Goal: Information Seeking & Learning: Learn about a topic

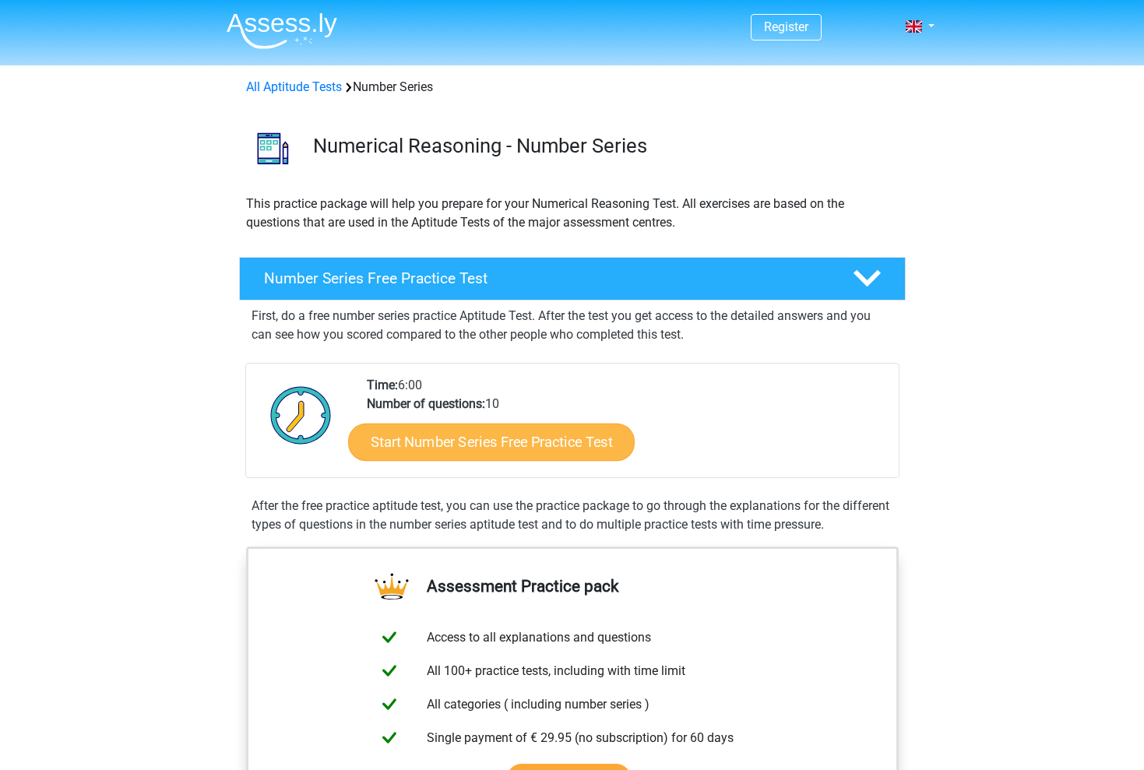
click at [507, 444] on link "Start Number Series Free Practice Test" at bounding box center [491, 441] width 287 height 37
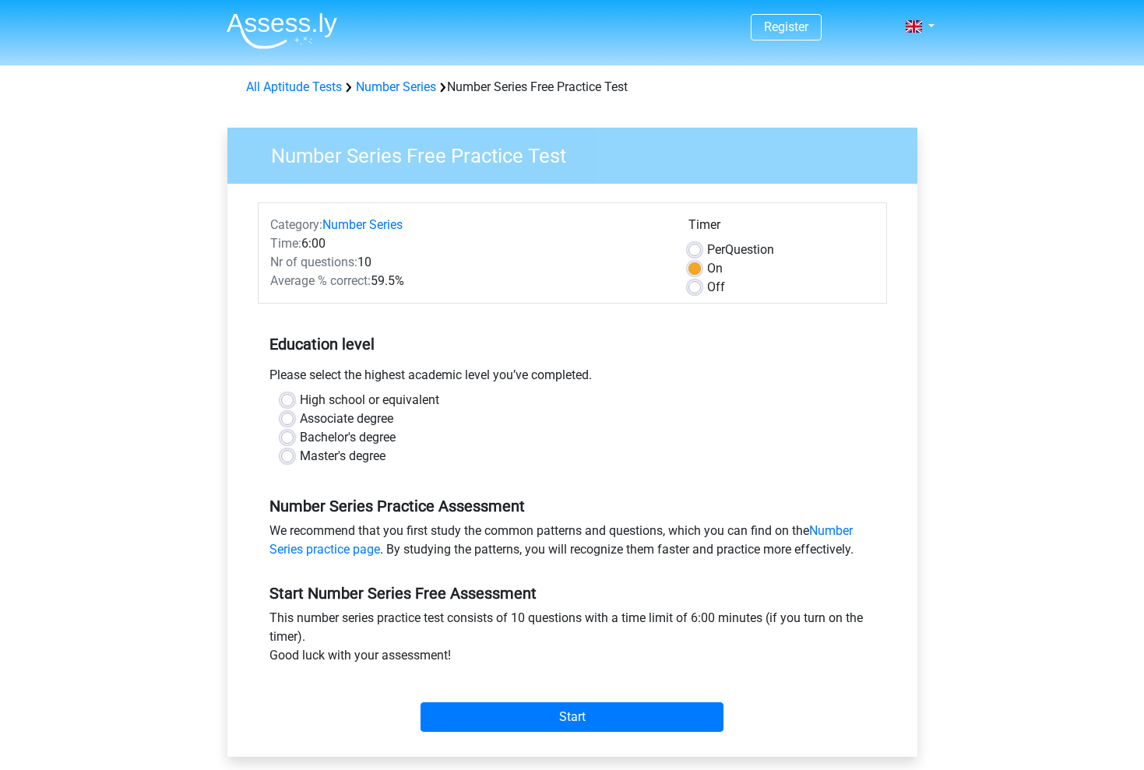
click at [300, 437] on label "Bachelor's degree" at bounding box center [348, 437] width 96 height 19
click at [291, 437] on input "Bachelor's degree" at bounding box center [287, 436] width 12 height 16
radio input "true"
click at [707, 245] on label "Per Question" at bounding box center [740, 250] width 67 height 19
click at [699, 245] on input "Per Question" at bounding box center [695, 249] width 12 height 16
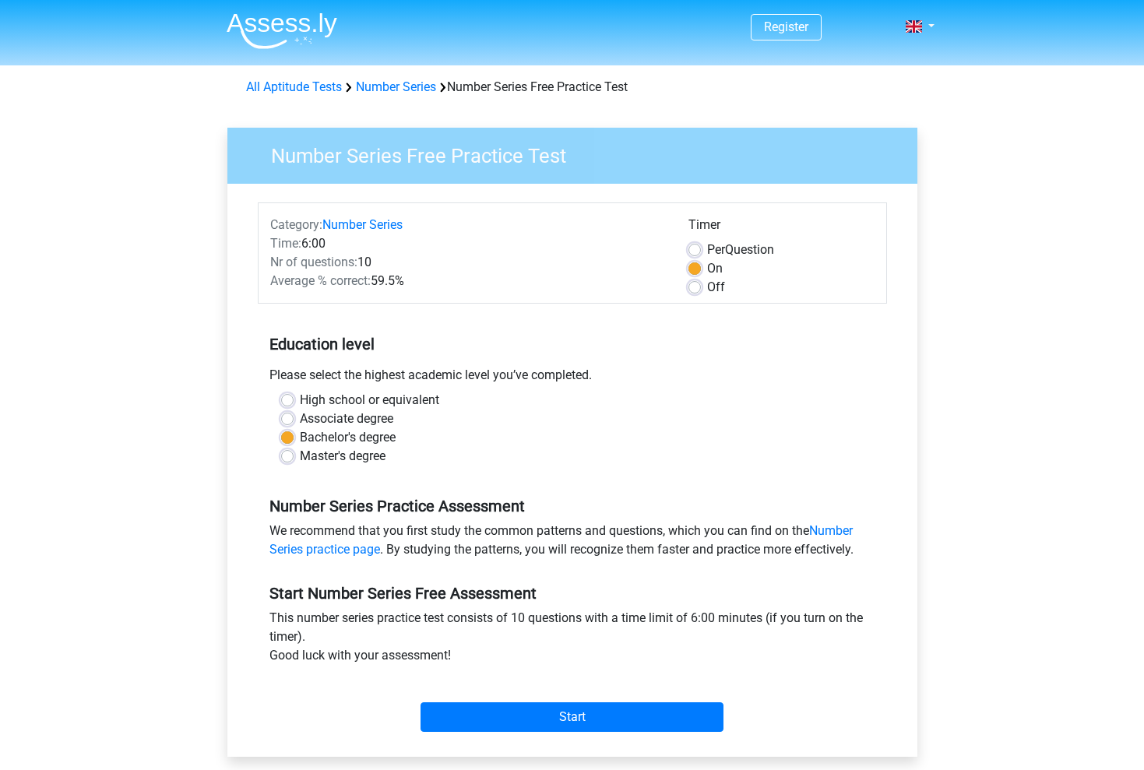
radio input "true"
click at [625, 716] on input "Start" at bounding box center [572, 718] width 303 height 30
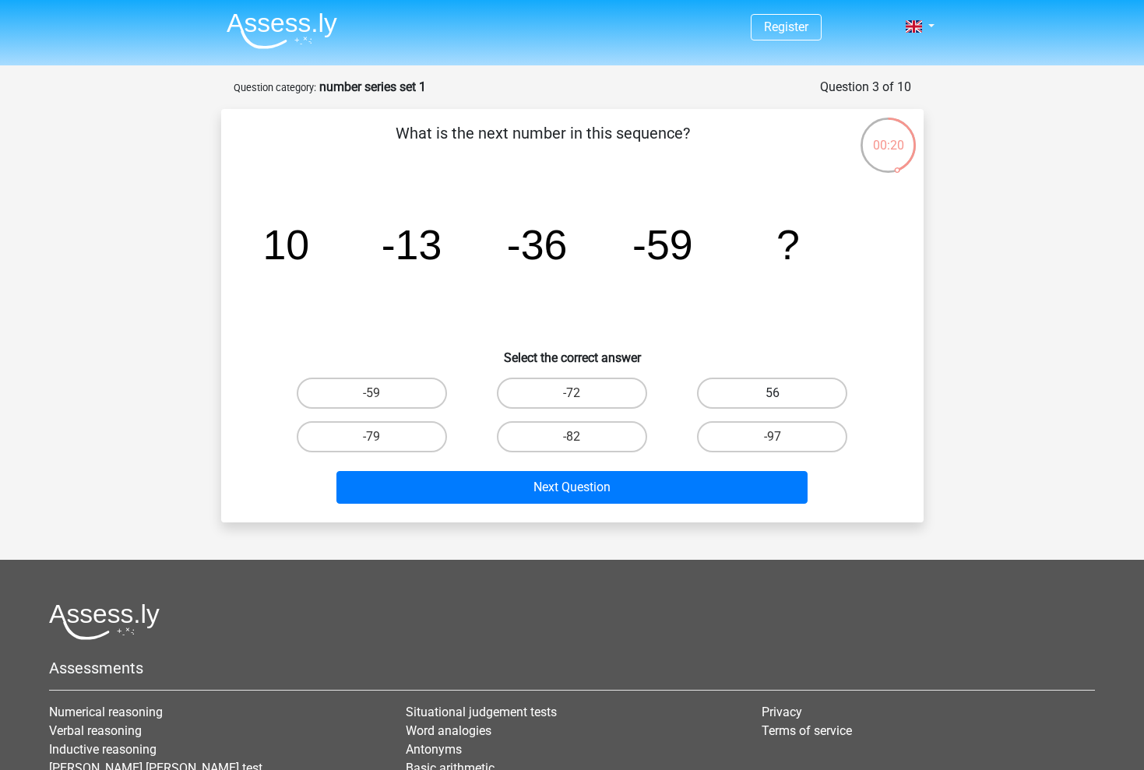
click at [742, 389] on label "56" at bounding box center [772, 393] width 150 height 31
click at [773, 393] on input "56" at bounding box center [778, 398] width 10 height 10
radio input "true"
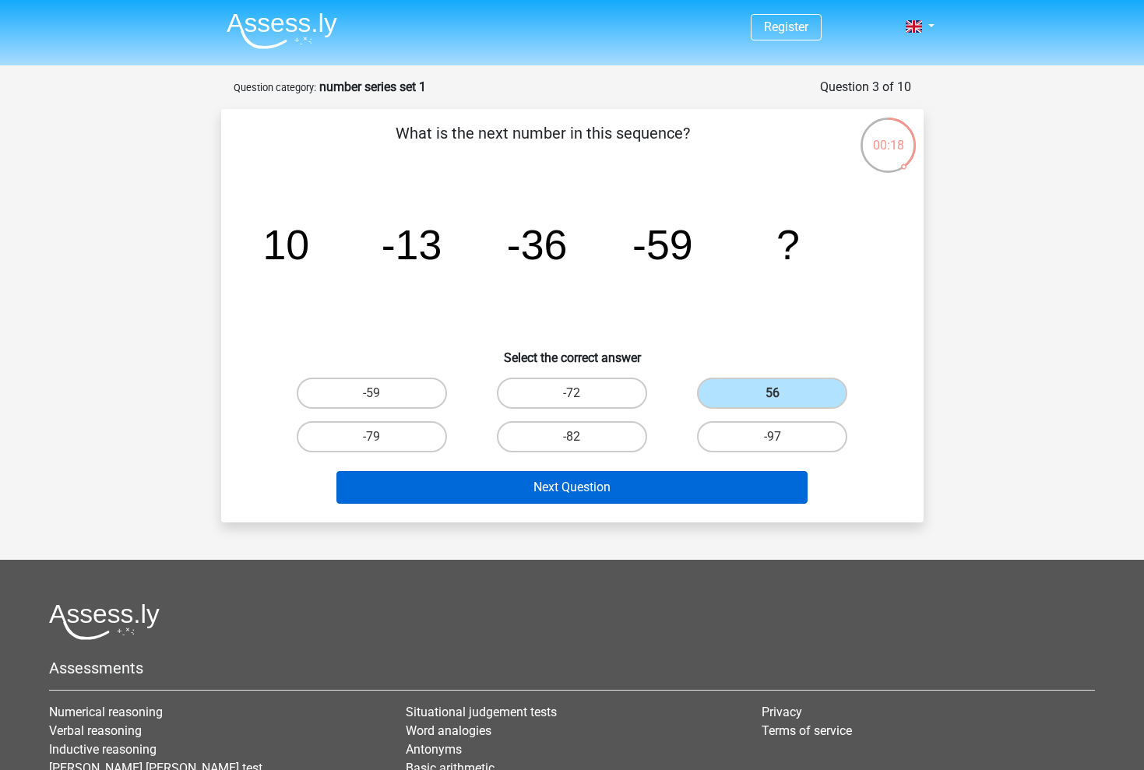
click at [641, 489] on button "Next Question" at bounding box center [572, 487] width 471 height 33
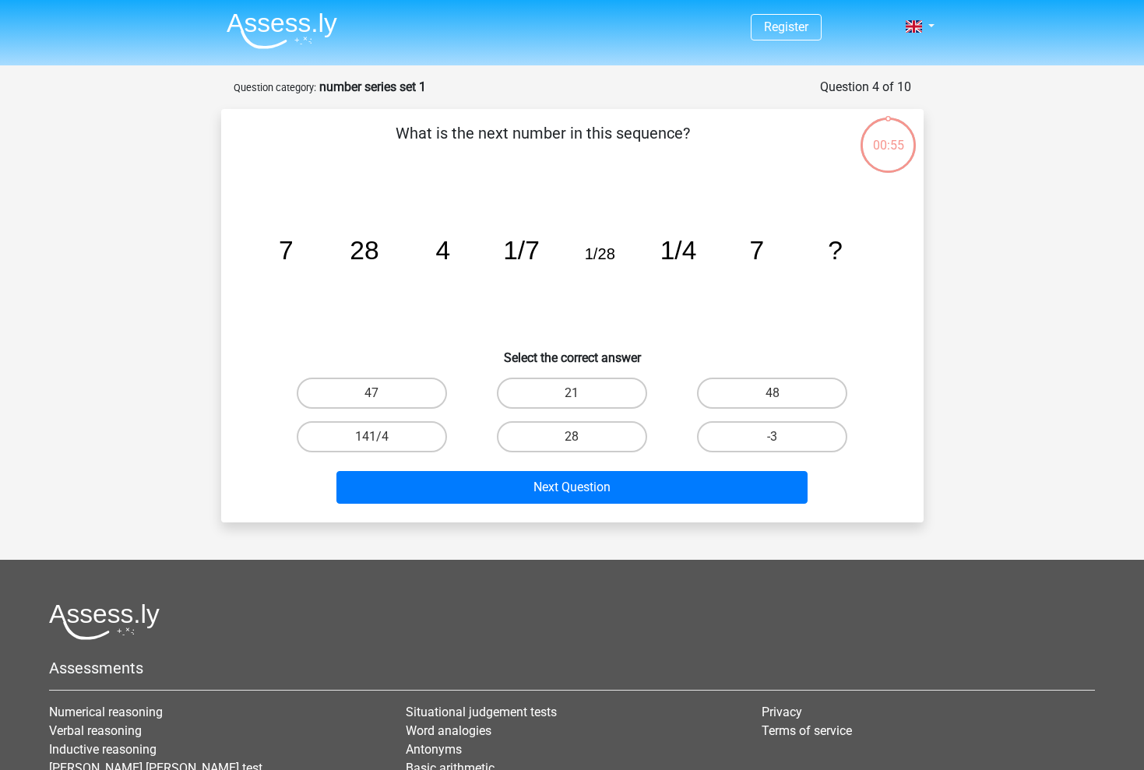
scroll to position [78, 0]
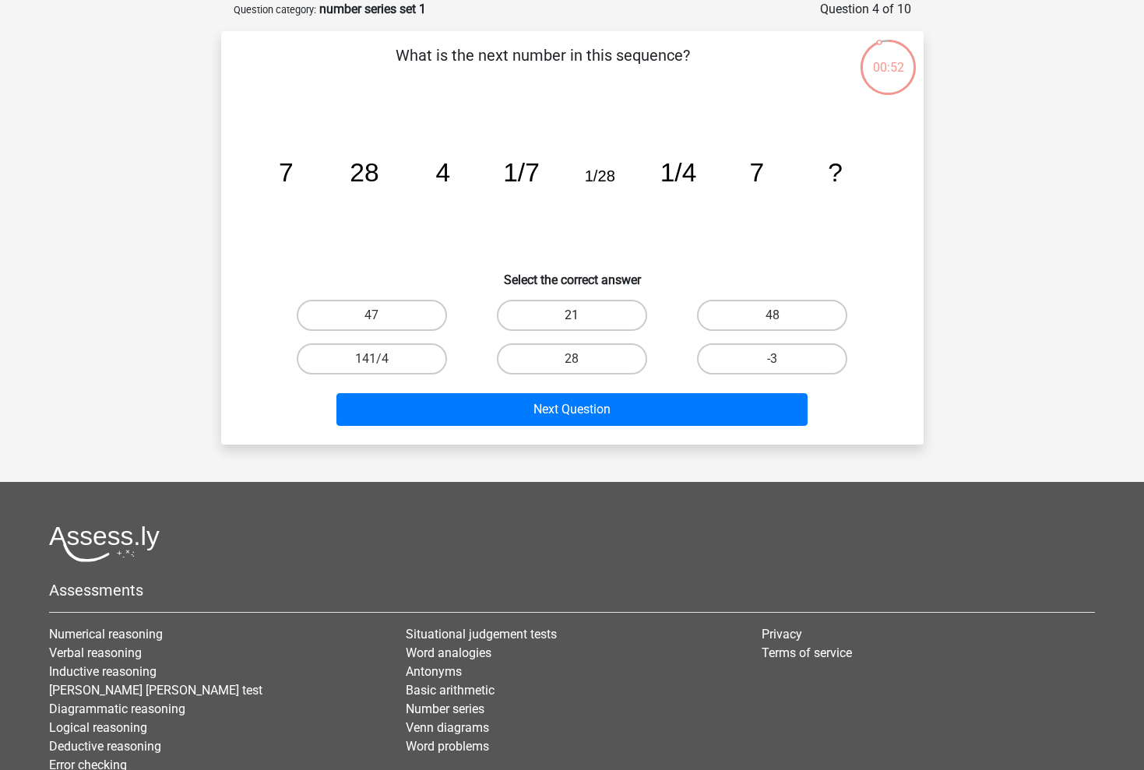
click at [569, 316] on label "21" at bounding box center [572, 315] width 150 height 31
click at [572, 316] on input "21" at bounding box center [577, 320] width 10 height 10
radio input "true"
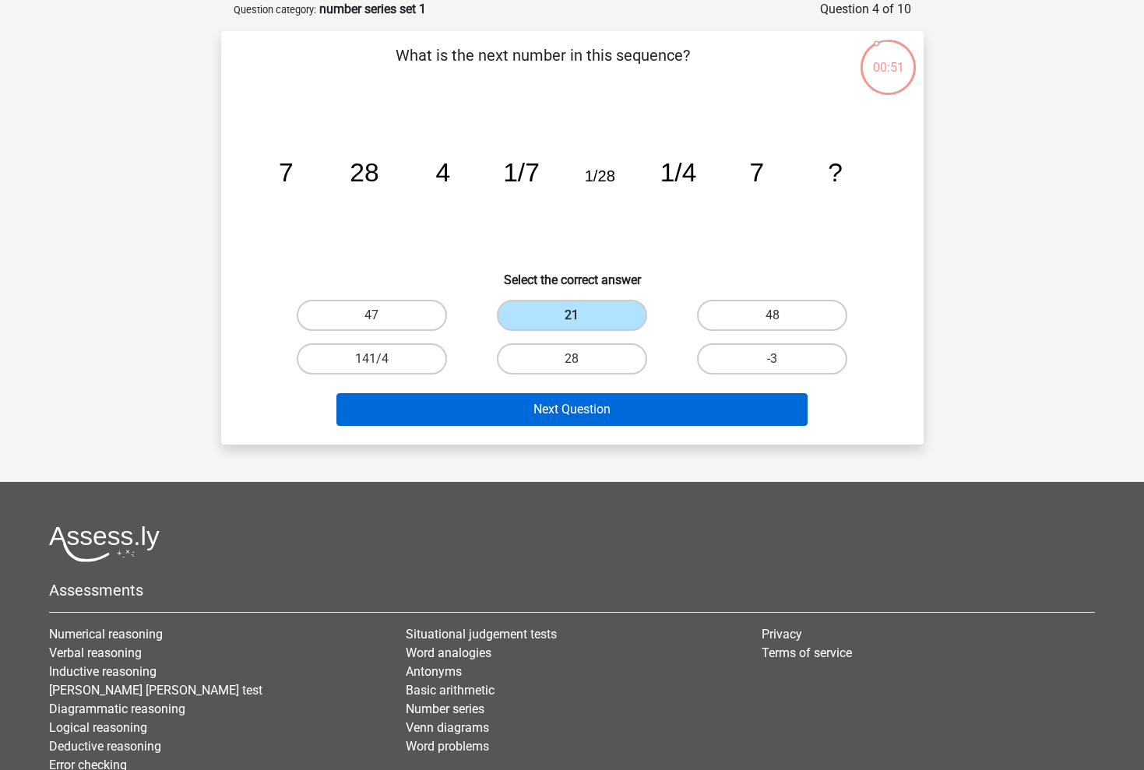
click at [564, 411] on button "Next Question" at bounding box center [572, 409] width 471 height 33
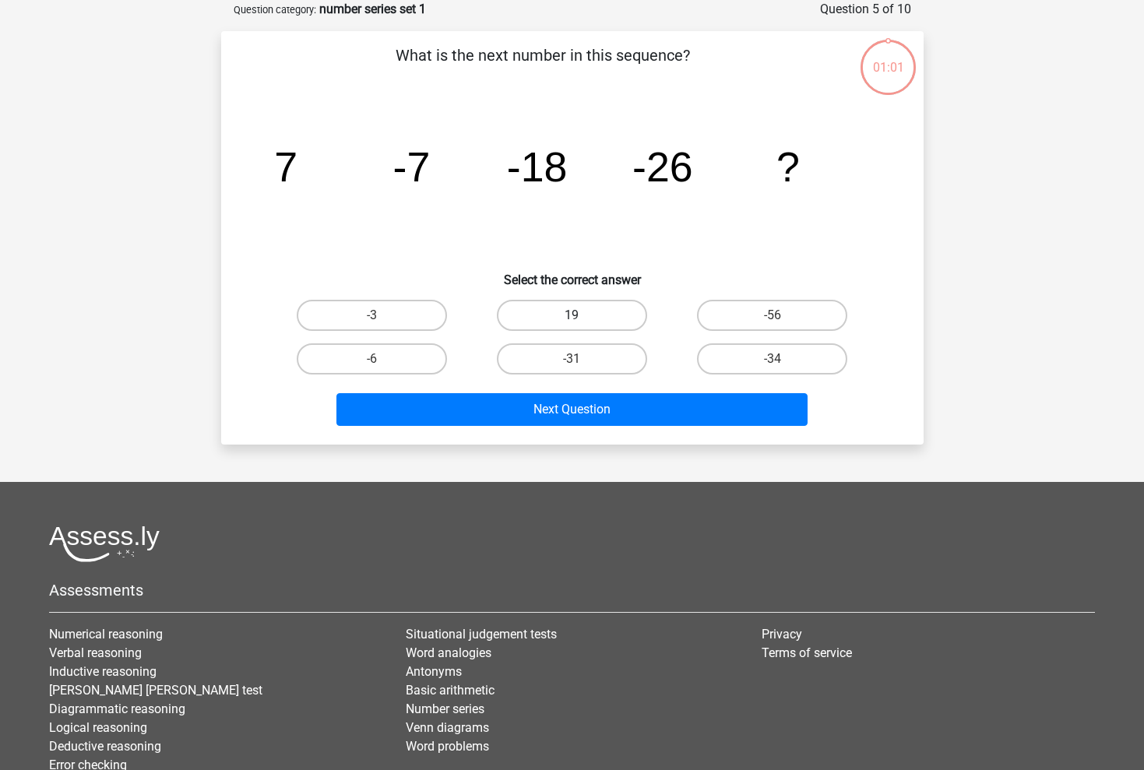
click at [568, 317] on label "19" at bounding box center [572, 315] width 150 height 31
click at [572, 317] on input "19" at bounding box center [577, 320] width 10 height 10
radio input "true"
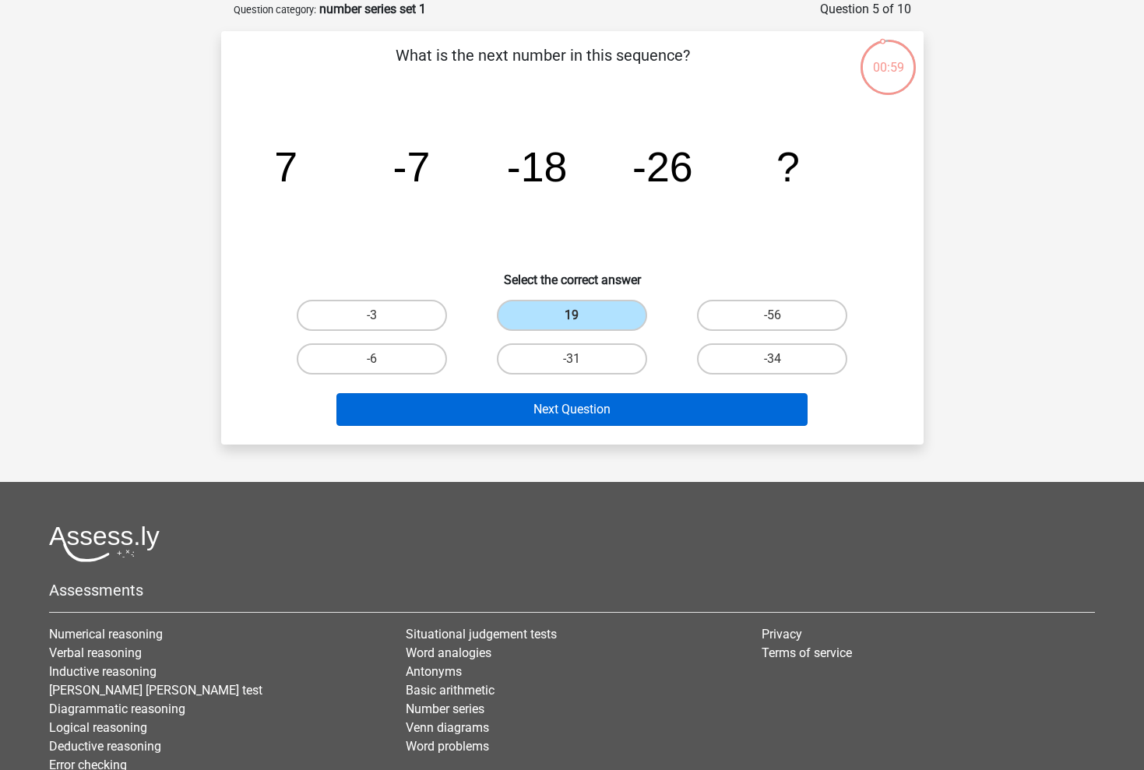
click at [562, 413] on button "Next Question" at bounding box center [572, 409] width 471 height 33
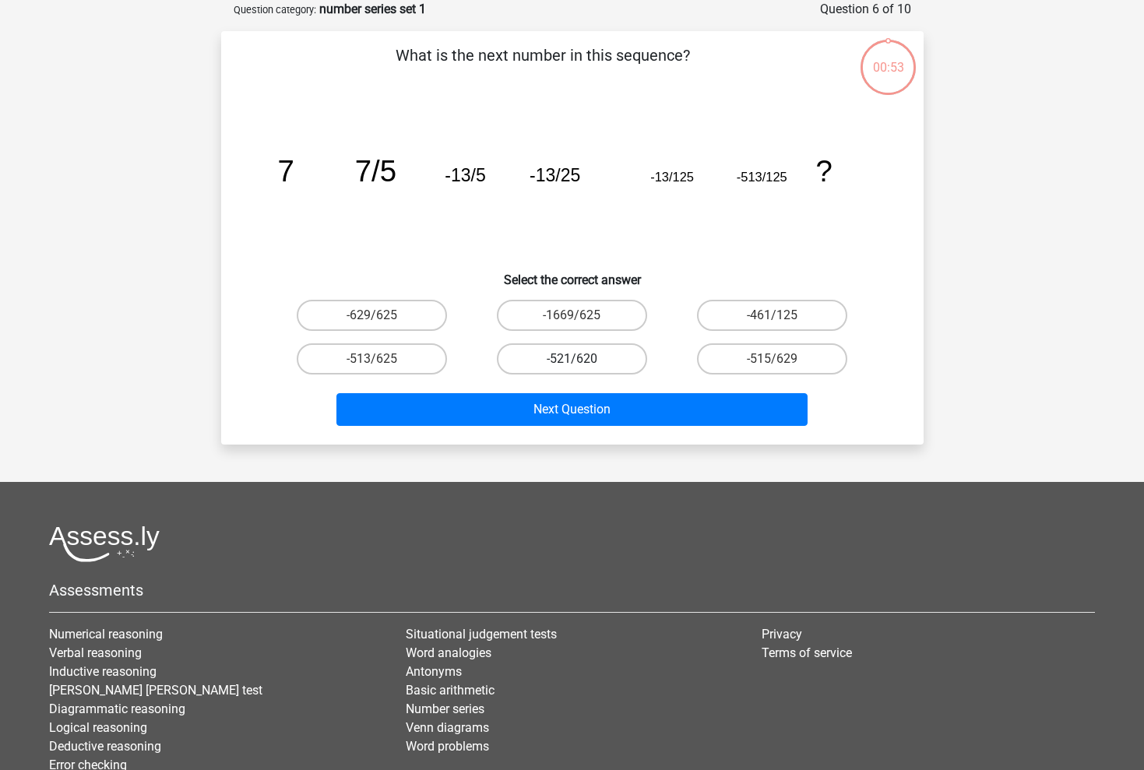
click at [562, 354] on label "-521/620" at bounding box center [572, 359] width 150 height 31
click at [572, 359] on input "-521/620" at bounding box center [577, 364] width 10 height 10
radio input "true"
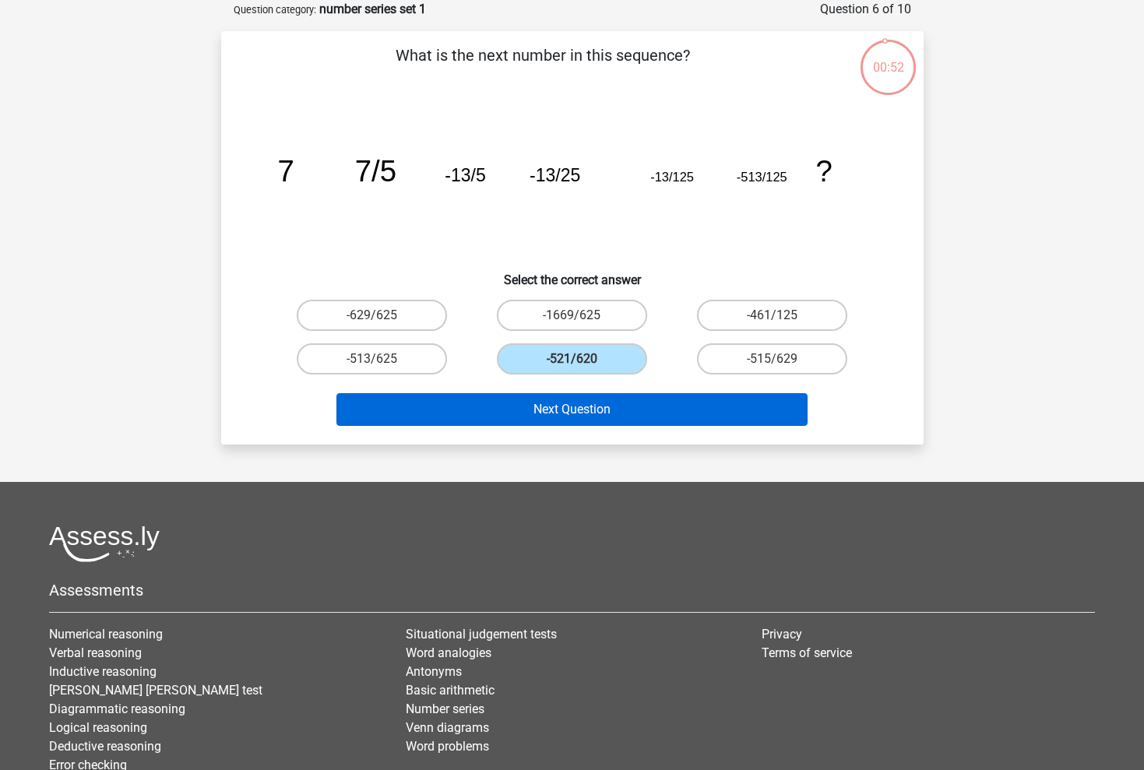
click at [562, 408] on button "Next Question" at bounding box center [572, 409] width 471 height 33
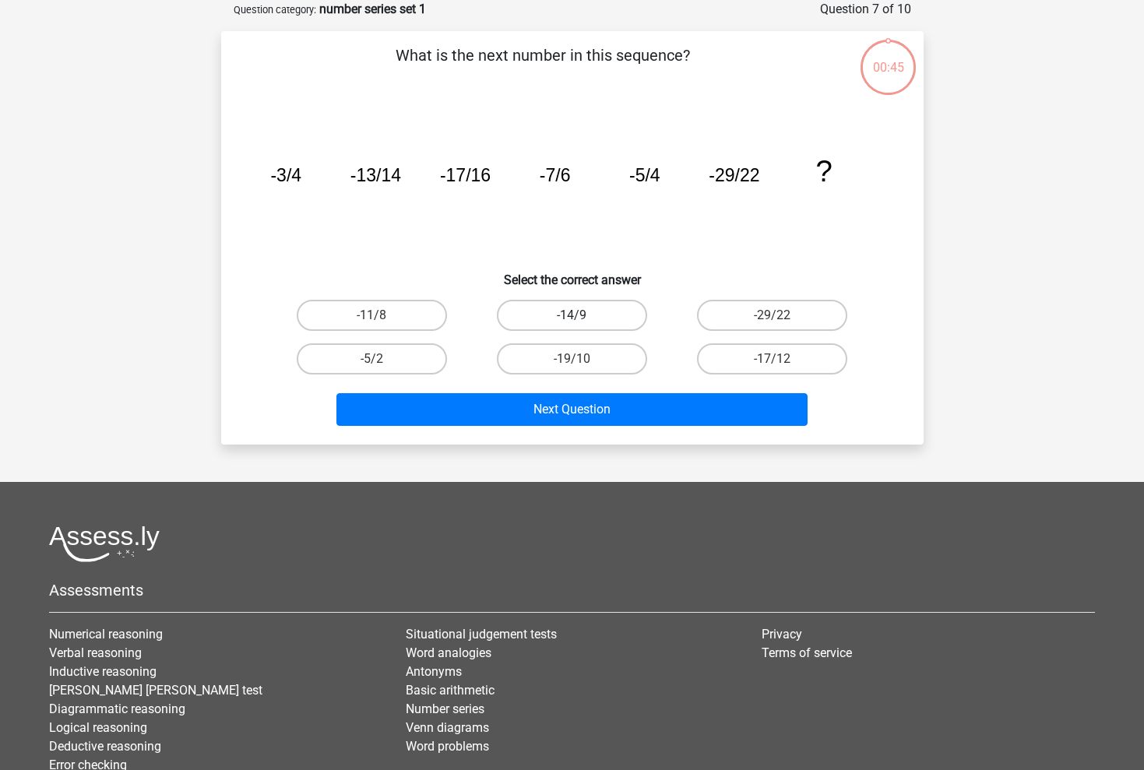
click at [573, 313] on label "-14/9" at bounding box center [572, 315] width 150 height 31
click at [573, 315] on input "-14/9" at bounding box center [577, 320] width 10 height 10
radio input "true"
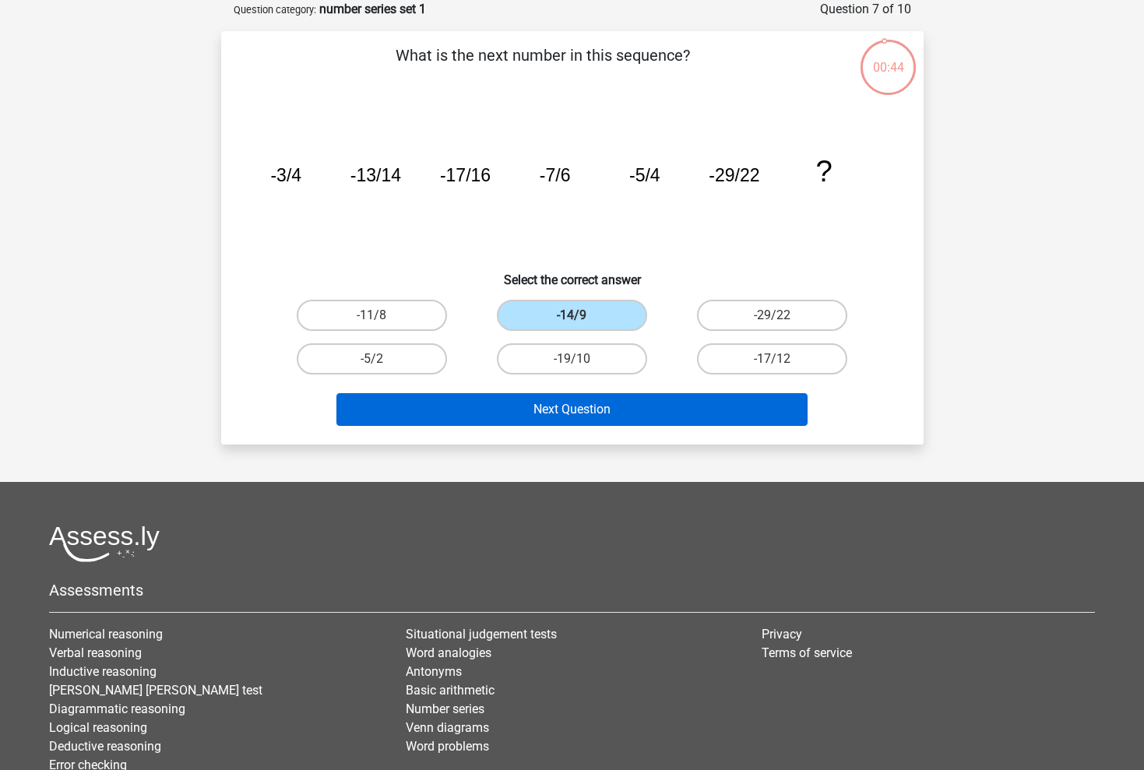
click at [553, 410] on button "Next Question" at bounding box center [572, 409] width 471 height 33
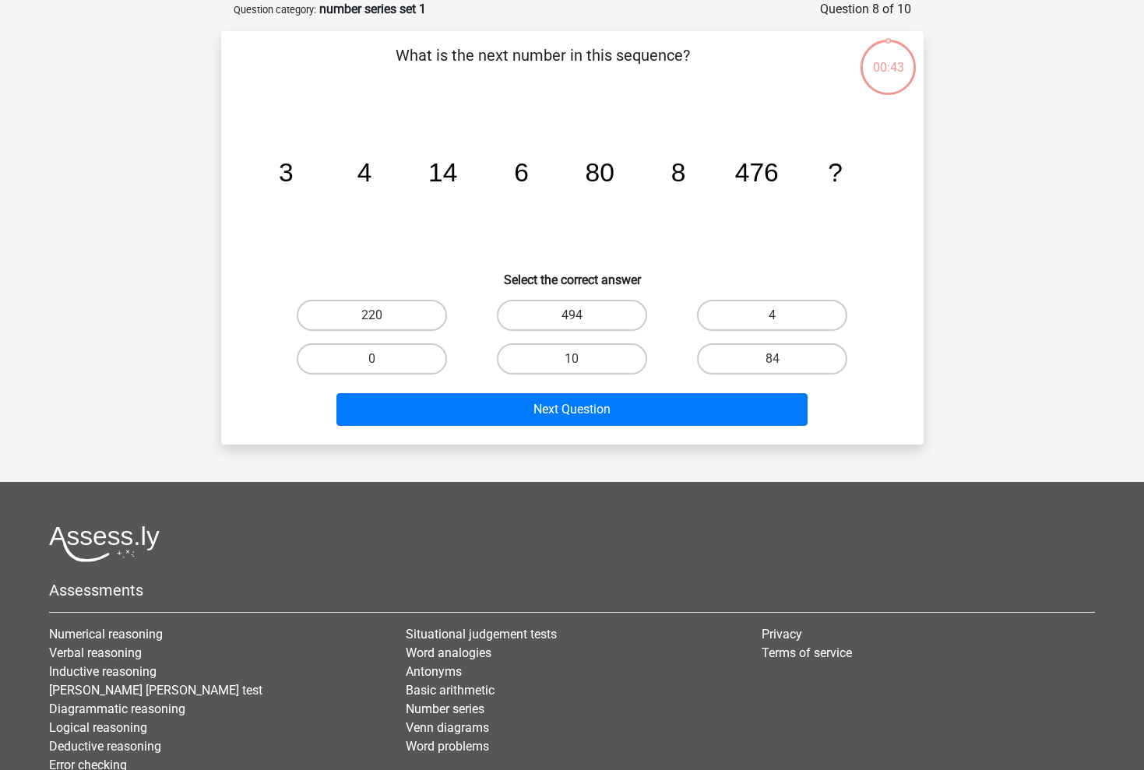
click at [574, 320] on input "494" at bounding box center [577, 320] width 10 height 10
radio input "true"
click at [745, 357] on label "84" at bounding box center [772, 359] width 150 height 31
click at [773, 359] on input "84" at bounding box center [778, 364] width 10 height 10
radio input "true"
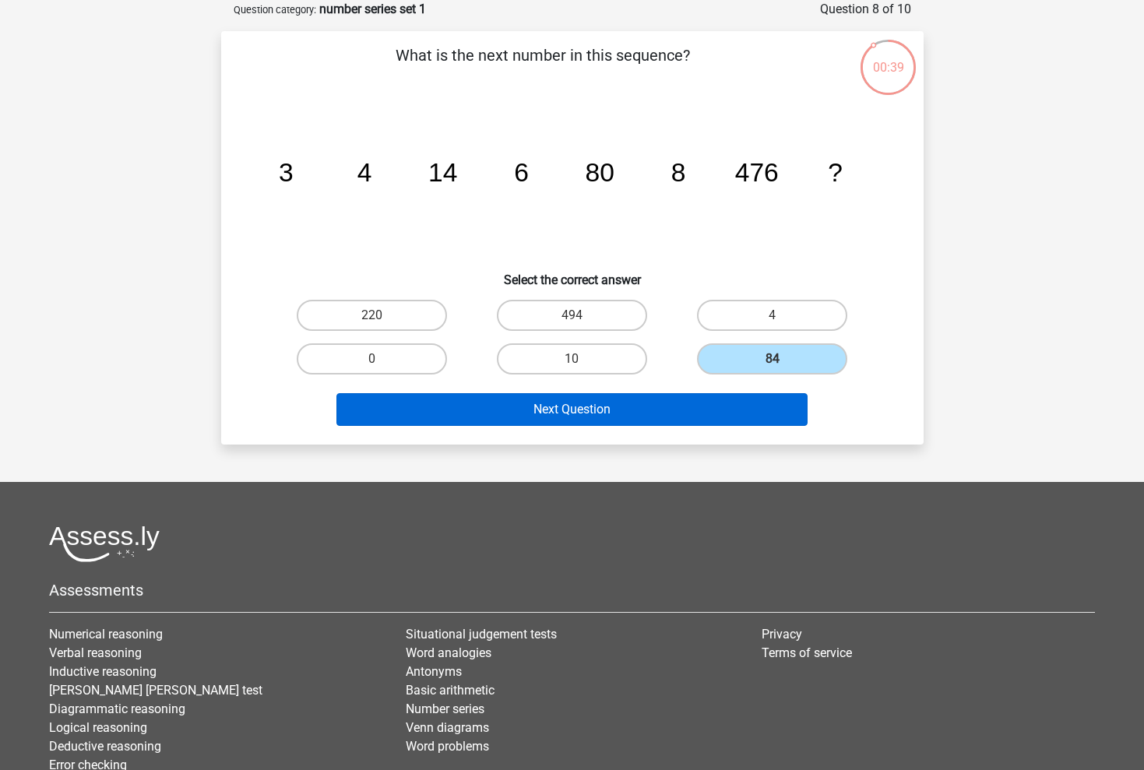
click at [686, 404] on button "Next Question" at bounding box center [572, 409] width 471 height 33
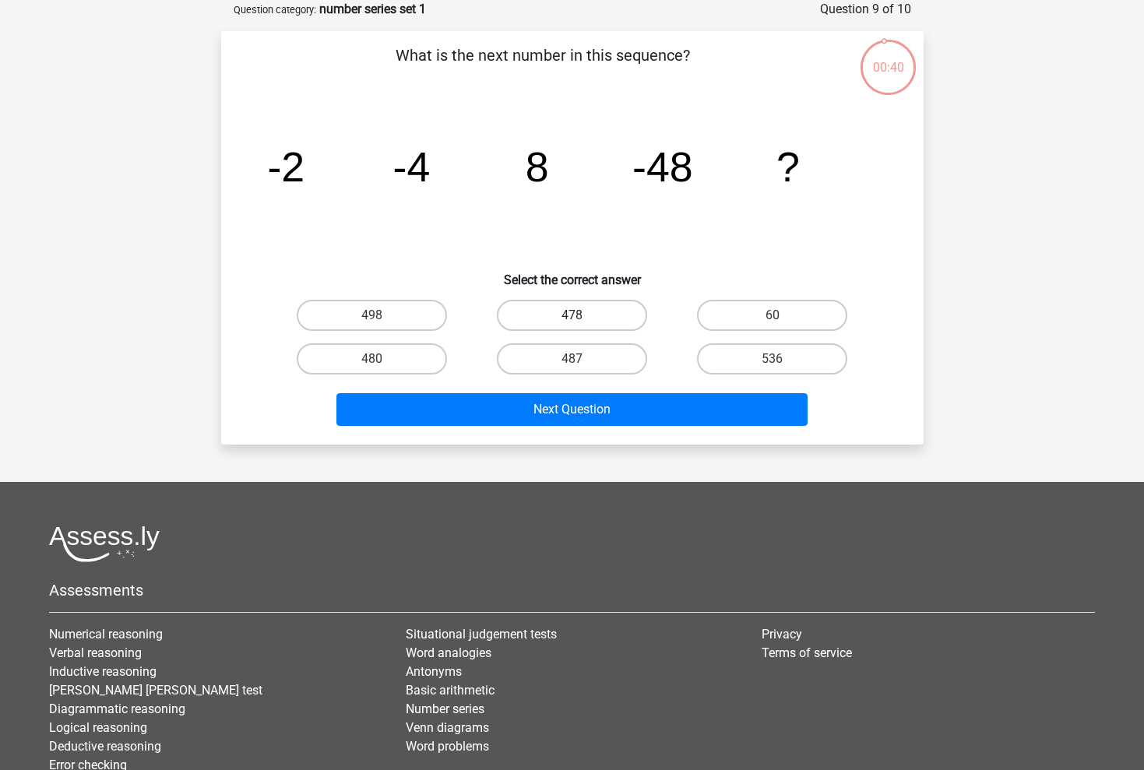
click at [611, 315] on label "478" at bounding box center [572, 315] width 150 height 31
click at [582, 315] on input "478" at bounding box center [577, 320] width 10 height 10
radio input "true"
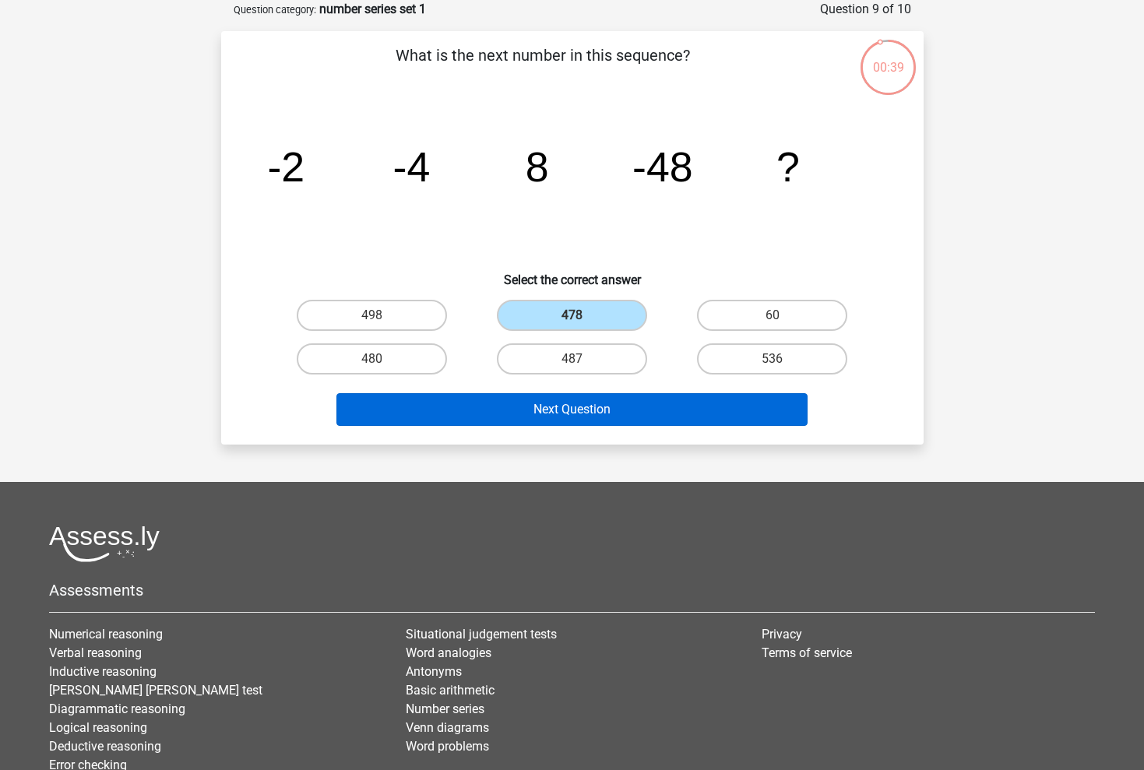
click at [602, 409] on button "Next Question" at bounding box center [572, 409] width 471 height 33
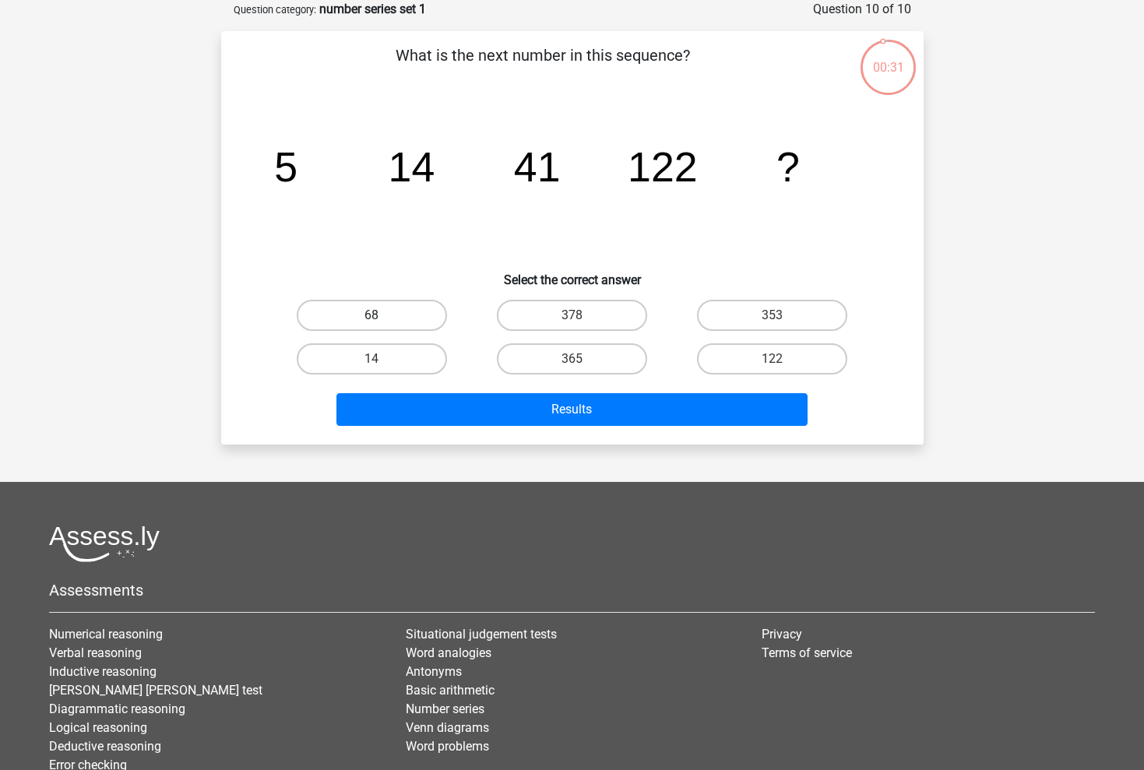
click at [407, 319] on label "68" at bounding box center [372, 315] width 150 height 31
click at [382, 319] on input "68" at bounding box center [377, 320] width 10 height 10
radio input "true"
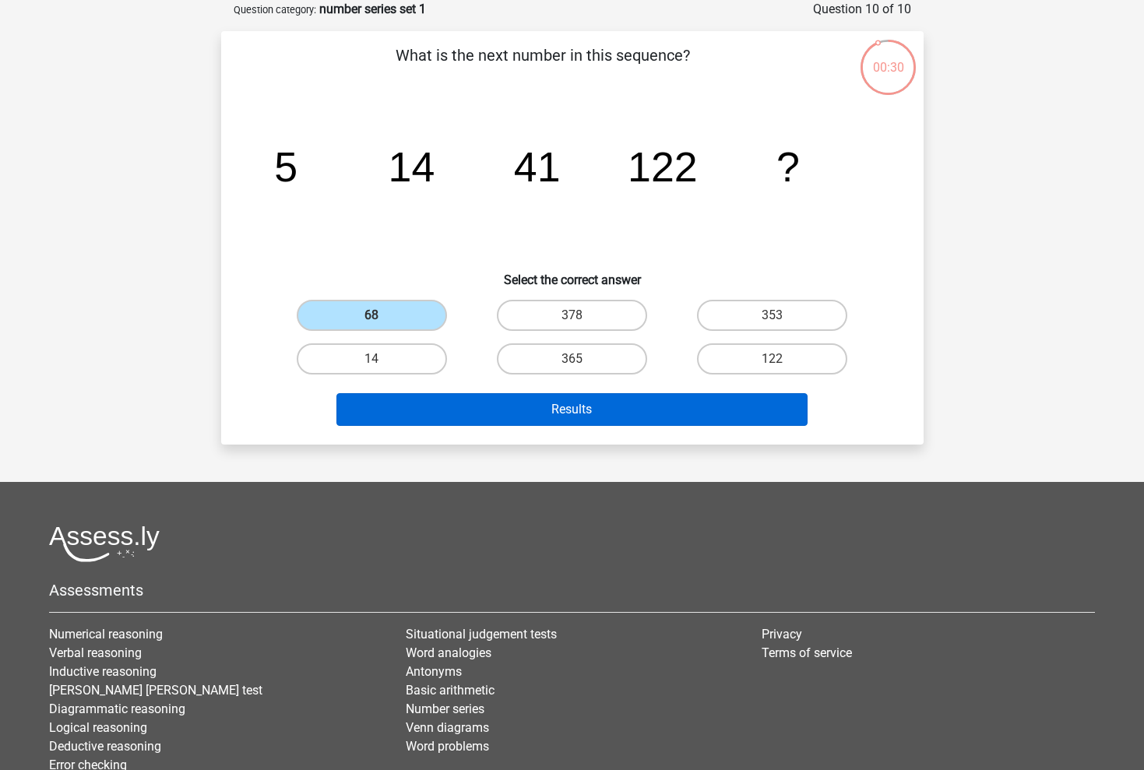
click at [464, 411] on button "Results" at bounding box center [572, 409] width 471 height 33
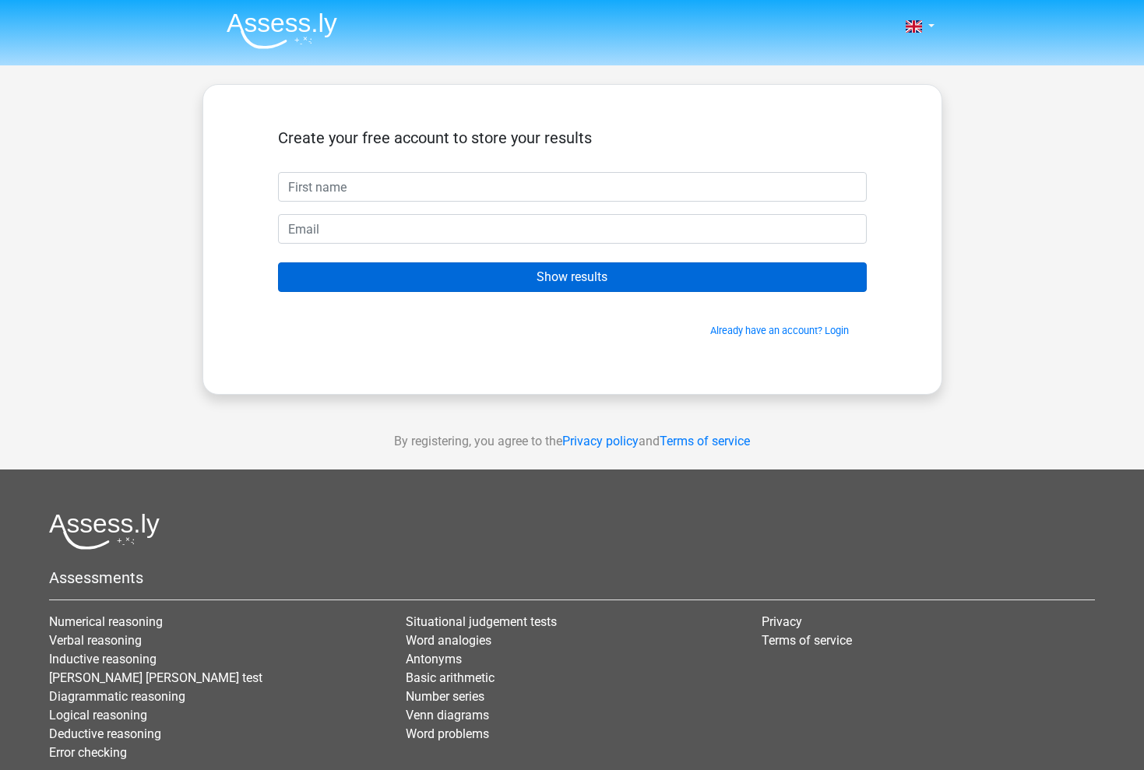
click at [614, 281] on input "Show results" at bounding box center [572, 278] width 589 height 30
